Goal: Information Seeking & Learning: Stay updated

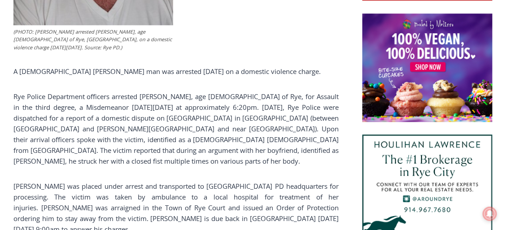
scroll to position [592, 0]
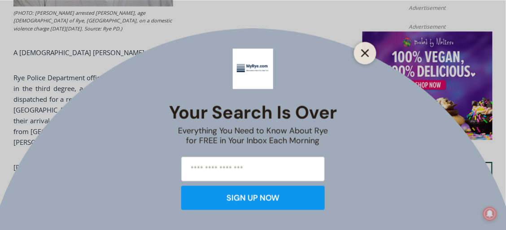
click at [361, 49] on button "Close" at bounding box center [365, 53] width 13 height 13
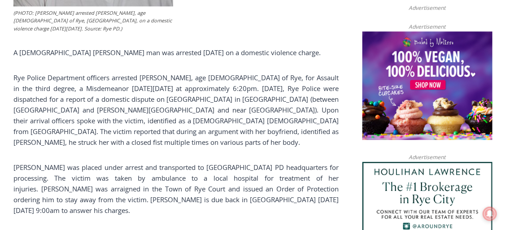
click at [122, 82] on p "Rye Police Department officers arrested Michael P. O’Connell, age 42 of Rye, fo…" at bounding box center [176, 109] width 326 height 75
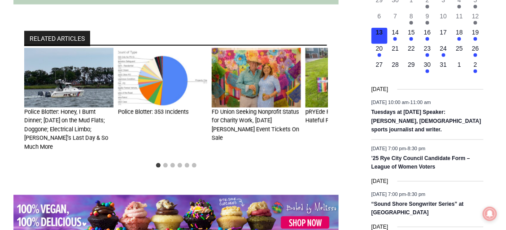
scroll to position [1111, 0]
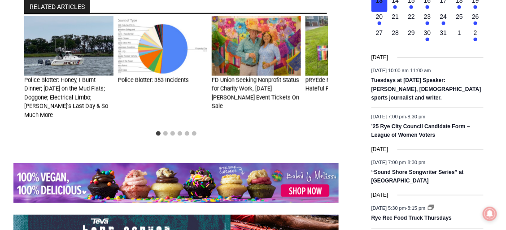
click at [57, 63] on img "1 of 6" at bounding box center [68, 46] width 89 height 60
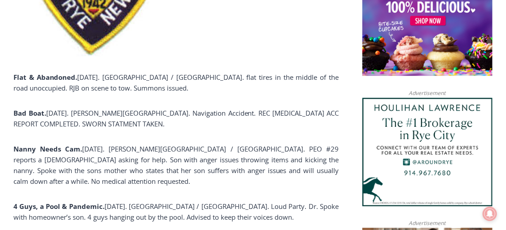
scroll to position [667, 0]
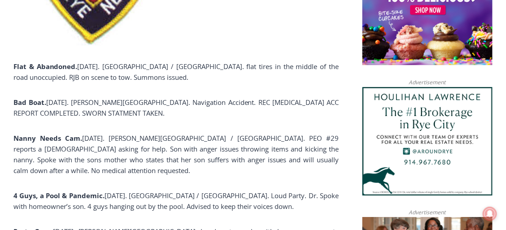
click at [191, 74] on p "Flat & Abandoned. August 27. Boston Post Road / Soundview Avenue. flat tires in…" at bounding box center [176, 72] width 326 height 22
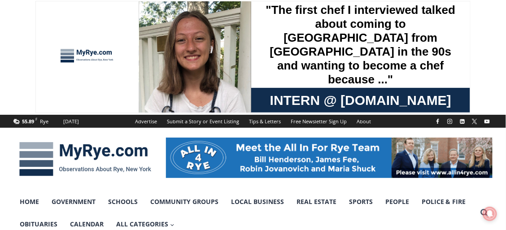
scroll to position [0, 0]
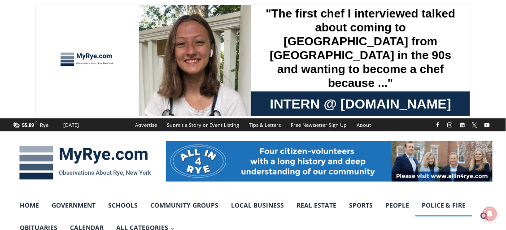
click at [453, 208] on link "Police & Fire" at bounding box center [444, 205] width 57 height 22
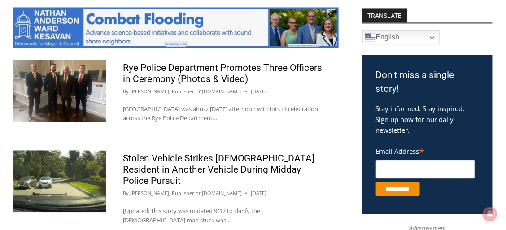
scroll to position [507, 0]
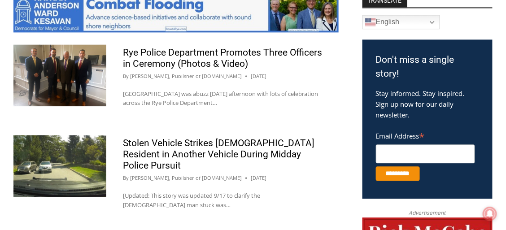
click at [310, 62] on h2 "Rye Police Department Promotes Three Officers in Ceremony (Photos & Video)" at bounding box center [222, 58] width 199 height 22
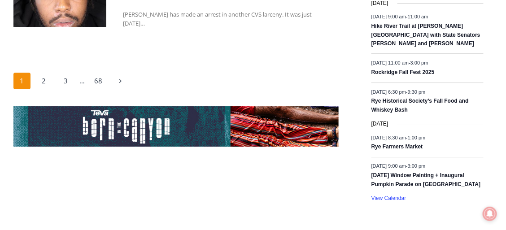
scroll to position [1581, 0]
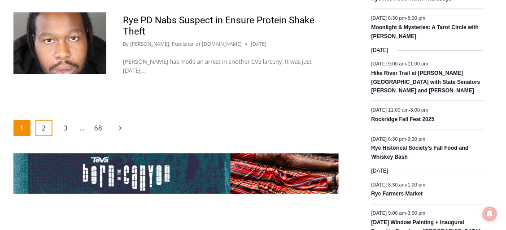
click at [45, 120] on link "2" at bounding box center [43, 128] width 17 height 17
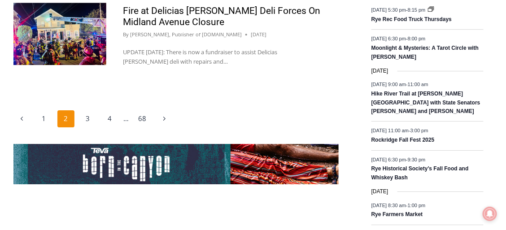
scroll to position [1574, 0]
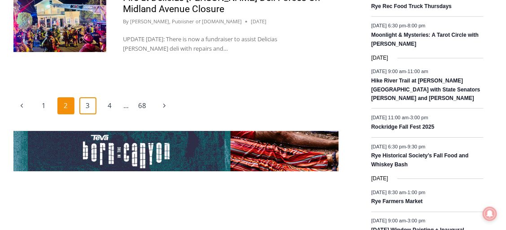
click at [90, 114] on link "3" at bounding box center [87, 105] width 17 height 17
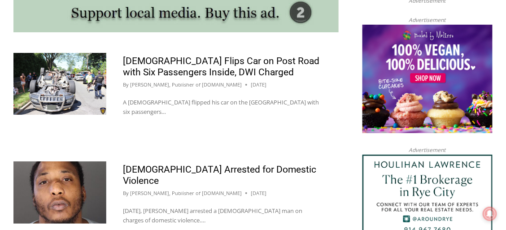
scroll to position [850, 0]
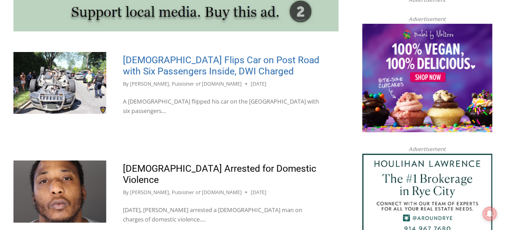
click at [242, 55] on link "19 Year Old Flips Car on Post Road with Six Passengers Inside, DWI Charged" at bounding box center [221, 66] width 197 height 22
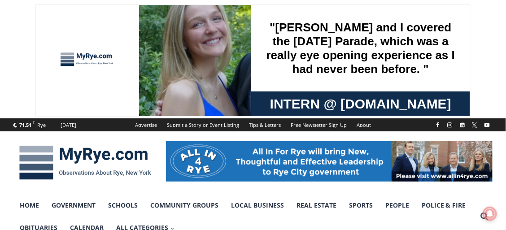
click at [102, 151] on img at bounding box center [85, 163] width 144 height 47
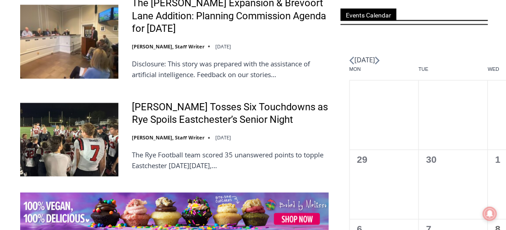
scroll to position [1243, 0]
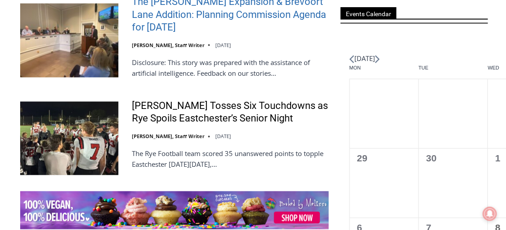
click at [254, 7] on link "The [PERSON_NAME] Expansion & Brevoort Lane Addition: Planning Commission Agend…" at bounding box center [230, 15] width 197 height 39
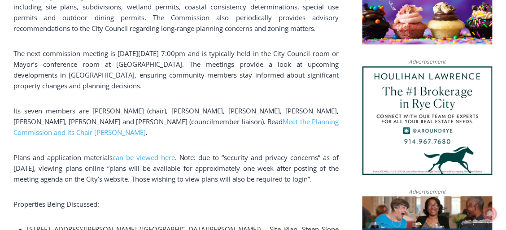
scroll to position [702, 0]
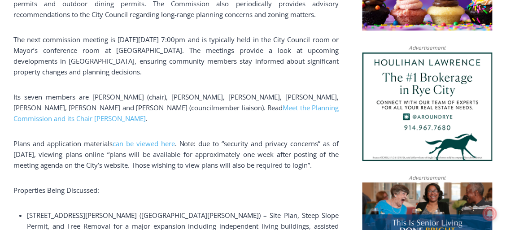
click at [181, 36] on span "The next commission meeting is [DATE][DATE] 7:00pm and is typically held in the…" at bounding box center [176, 55] width 326 height 41
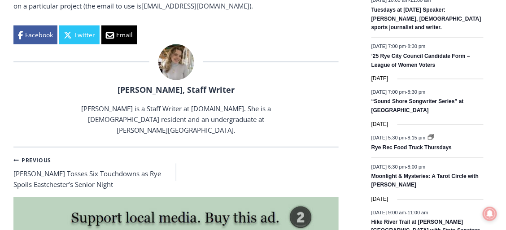
scroll to position [1257, 0]
